Goal: Task Accomplishment & Management: Use online tool/utility

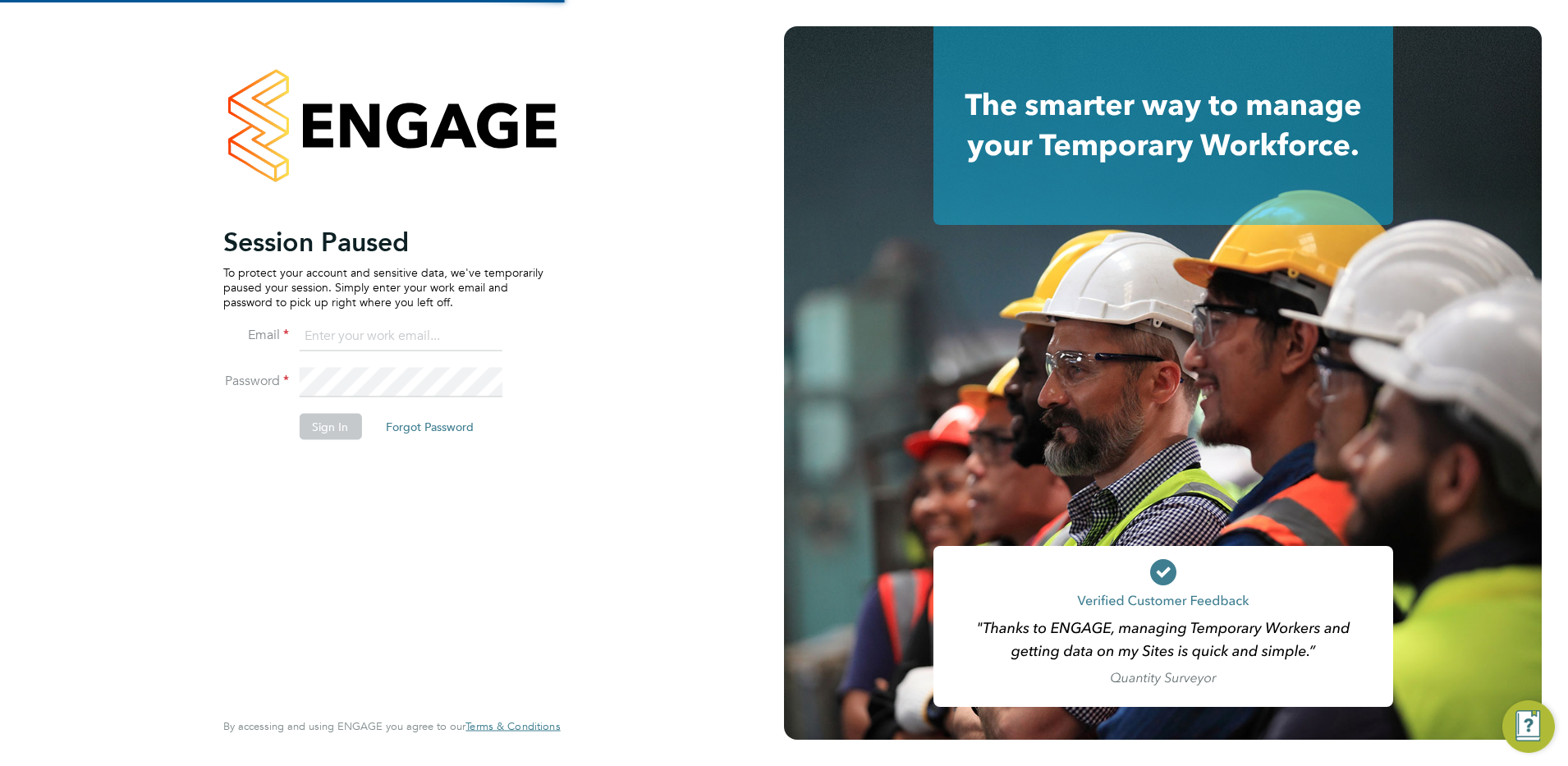
type input "[PERSON_NAME][EMAIL_ADDRESS][PERSON_NAME][DOMAIN_NAME]"
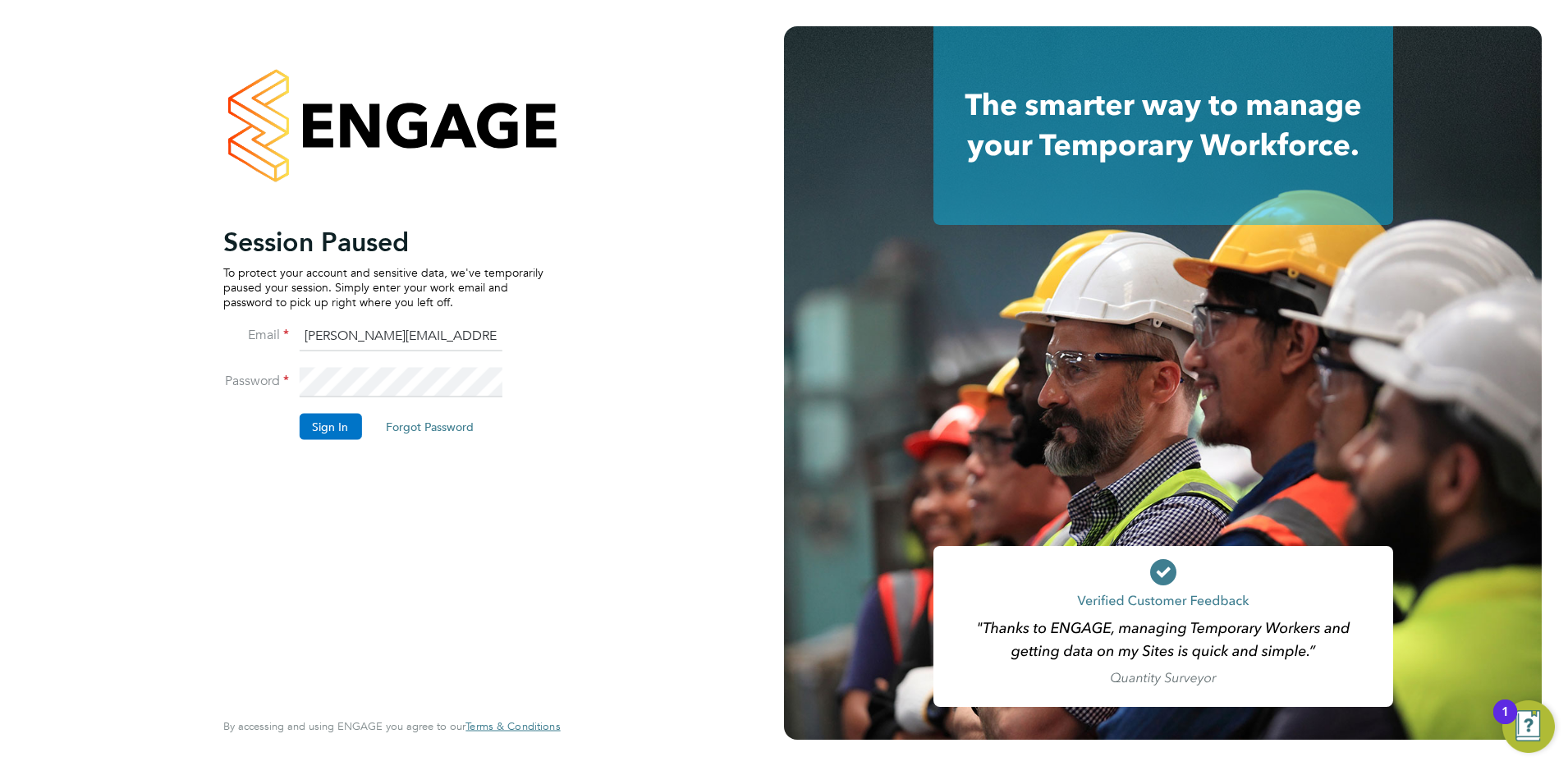
click at [327, 430] on button "Sign In" at bounding box center [330, 426] width 62 height 27
